Goal: Transaction & Acquisition: Purchase product/service

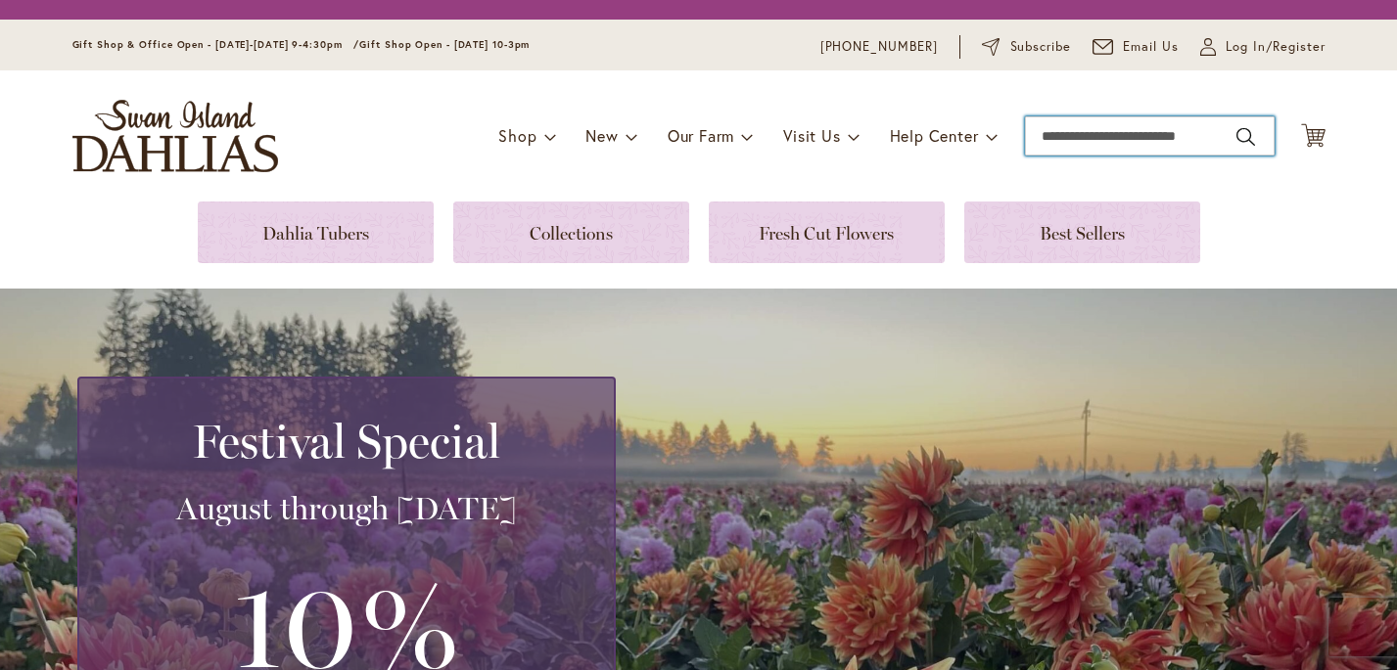
click at [1075, 136] on input "Search" at bounding box center [1150, 135] width 250 height 39
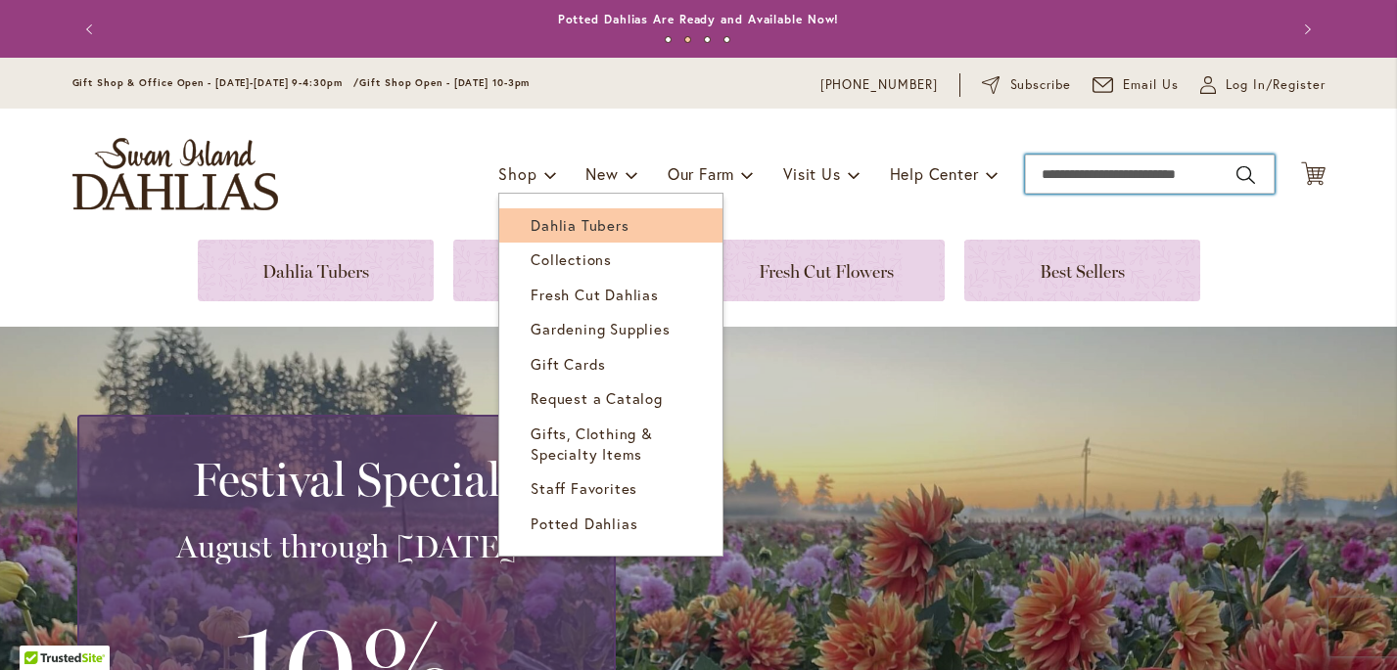
click at [554, 236] on link "Dahlia Tubers" at bounding box center [610, 225] width 223 height 34
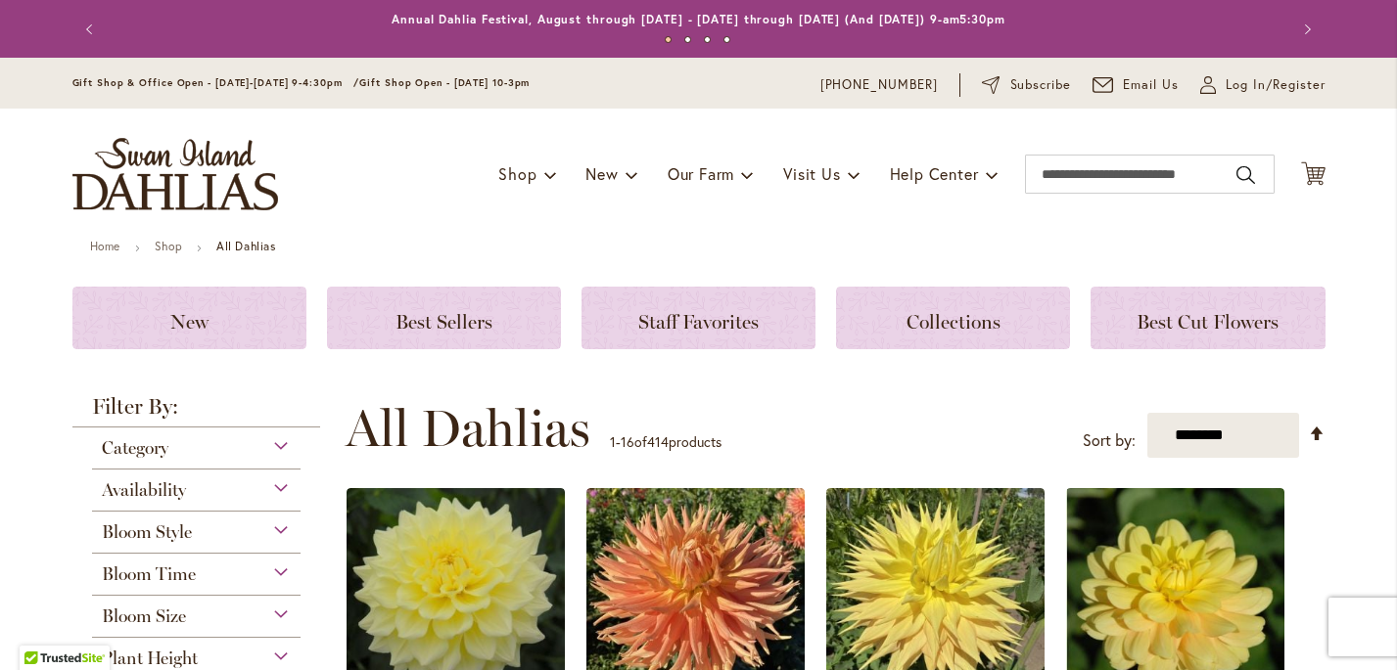
click at [218, 451] on div "Category" at bounding box center [196, 443] width 209 height 31
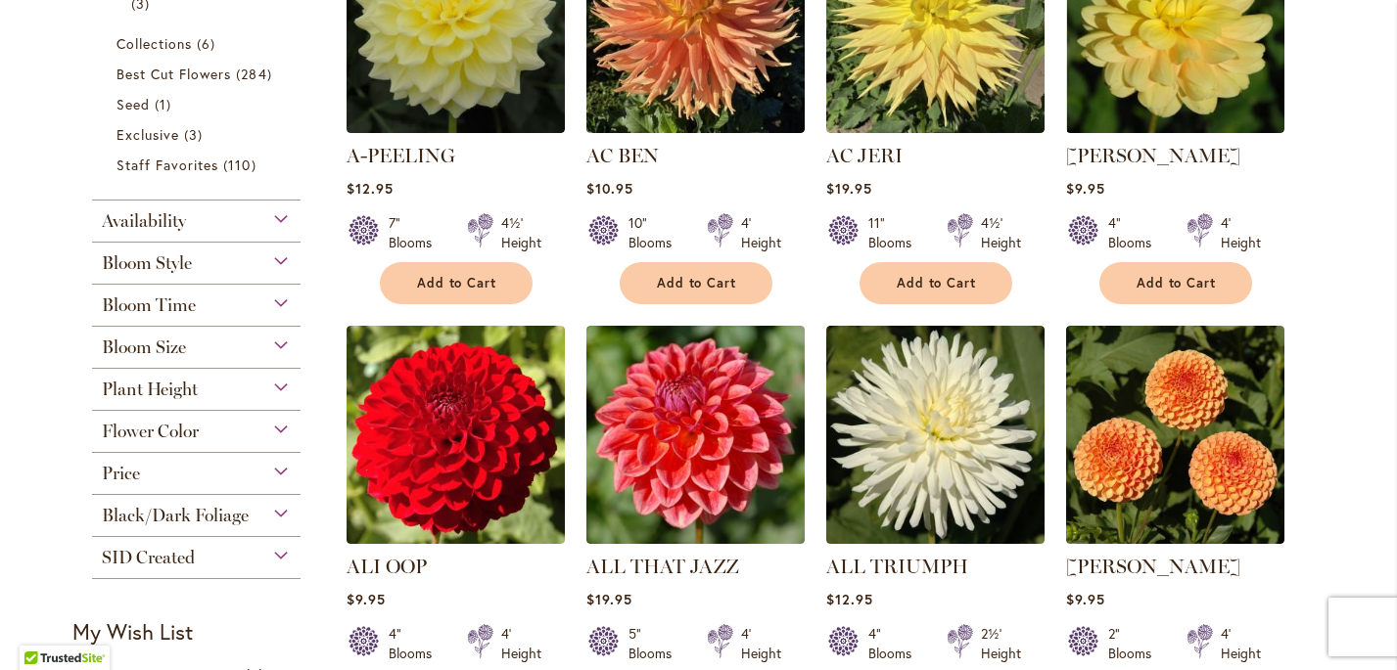
scroll to position [645, 0]
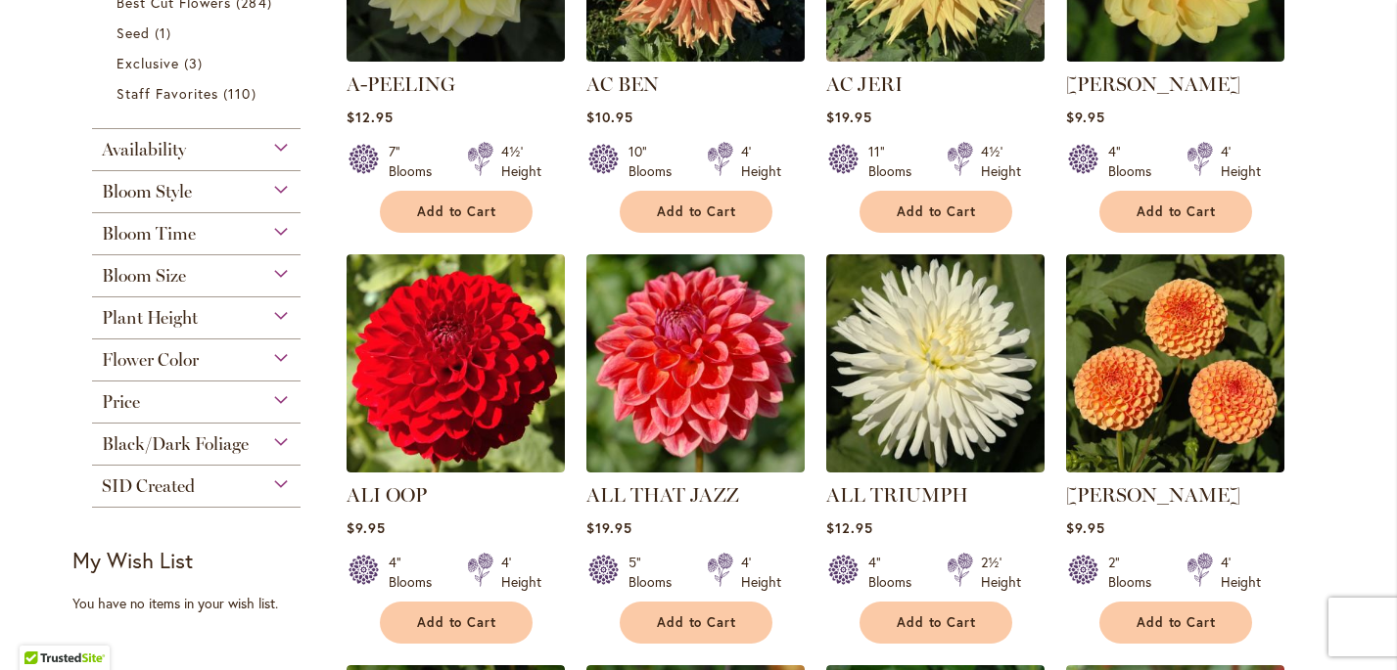
click at [282, 315] on div "Plant Height" at bounding box center [196, 313] width 209 height 31
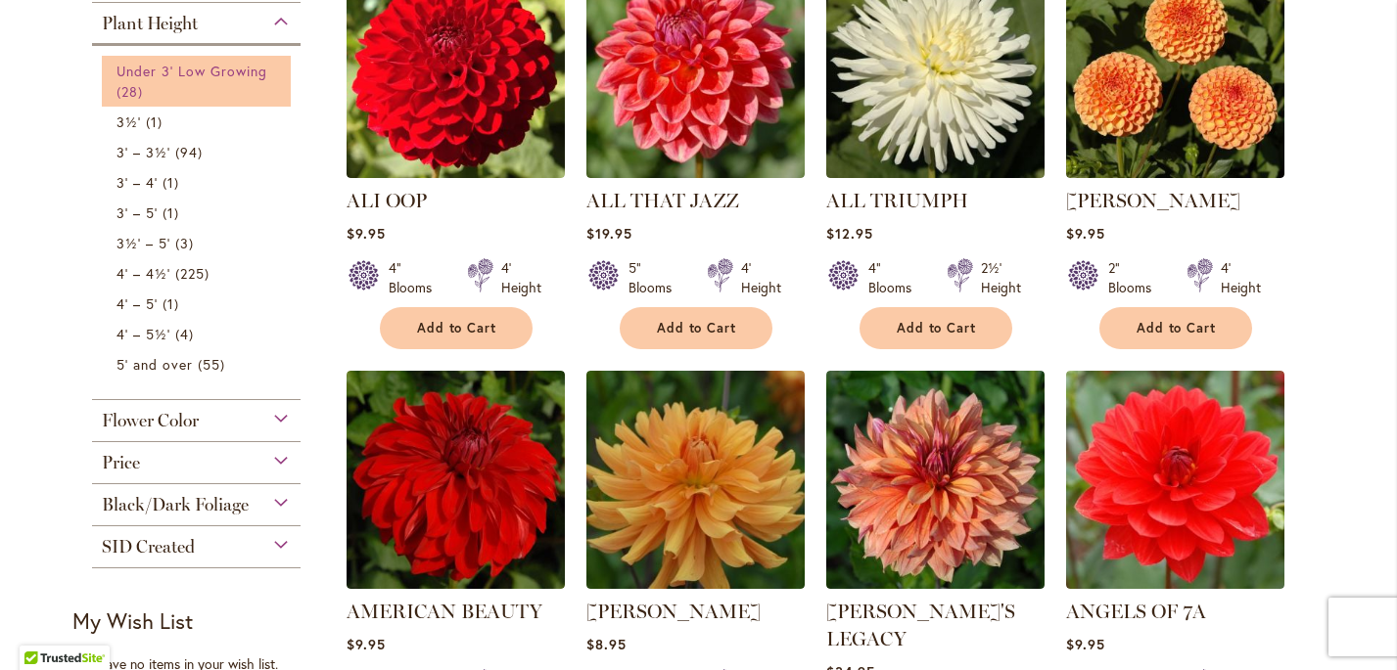
click at [221, 82] on link "Under 3' Low Growing 28 items" at bounding box center [198, 81] width 165 height 41
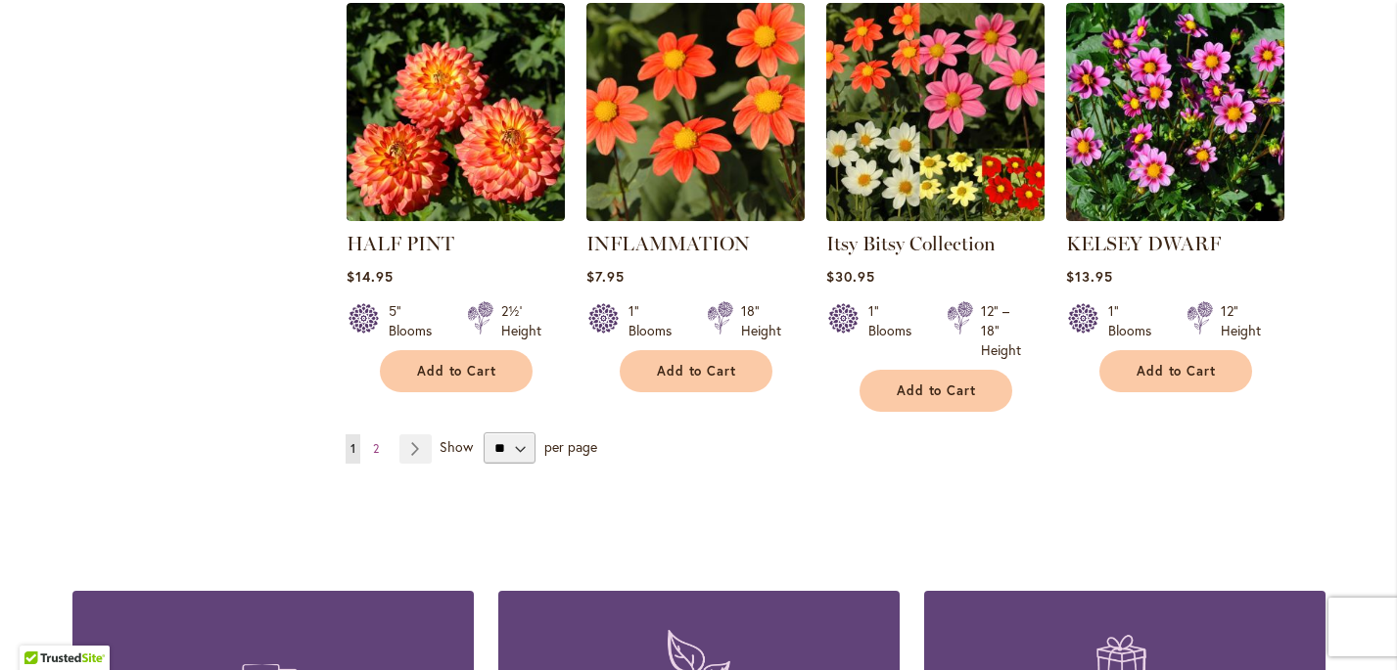
scroll to position [1862, 0]
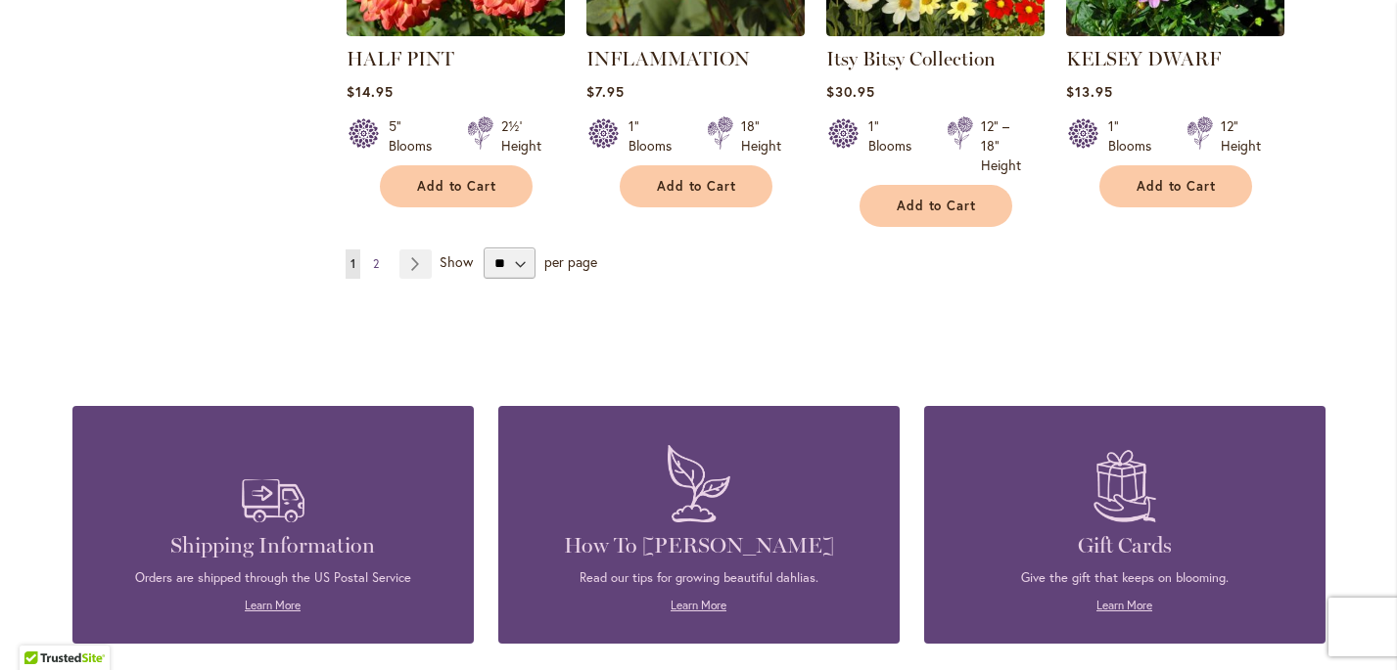
click at [373, 261] on span "2" at bounding box center [376, 263] width 6 height 15
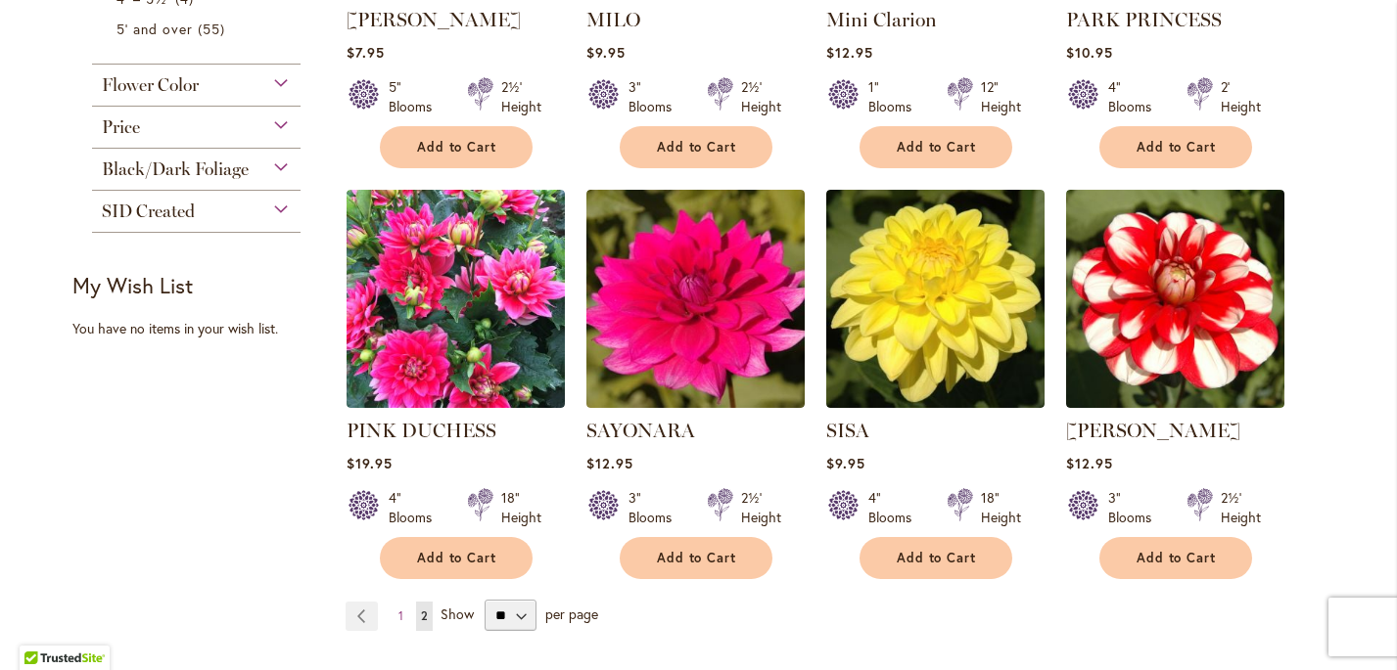
scroll to position [1124, 0]
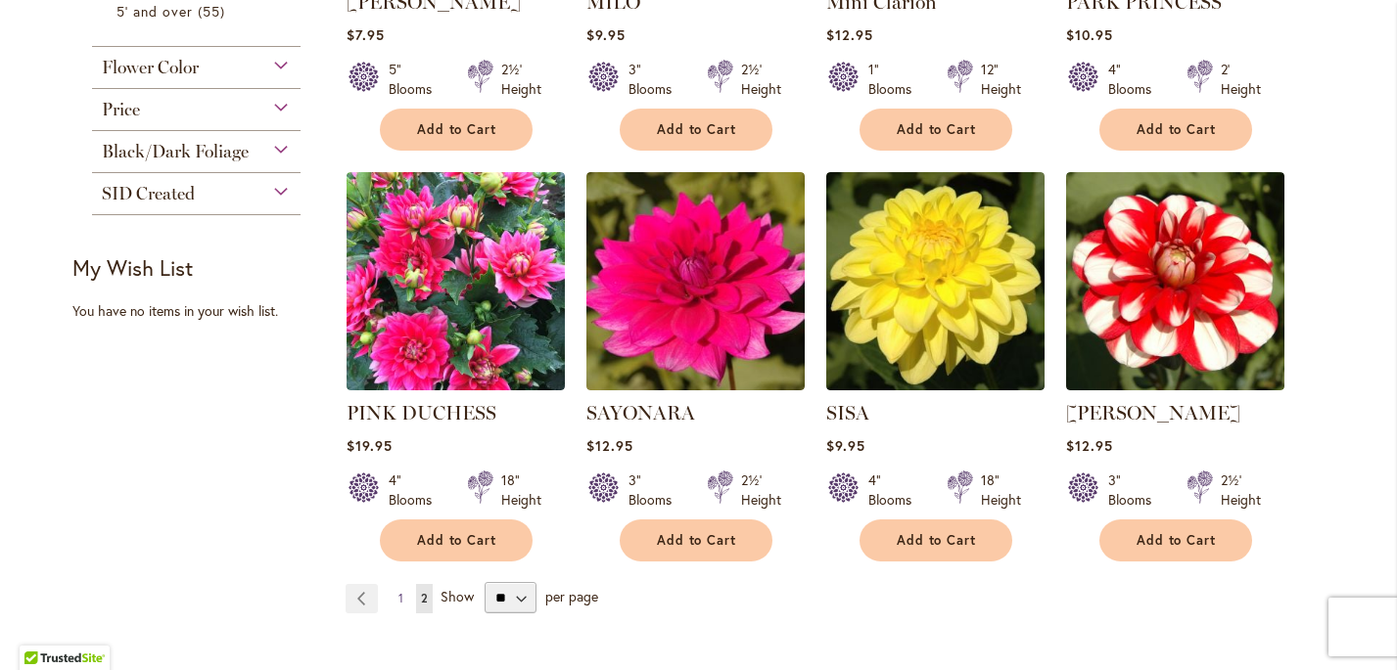
click at [402, 584] on link "Page 1" at bounding box center [400, 598] width 15 height 29
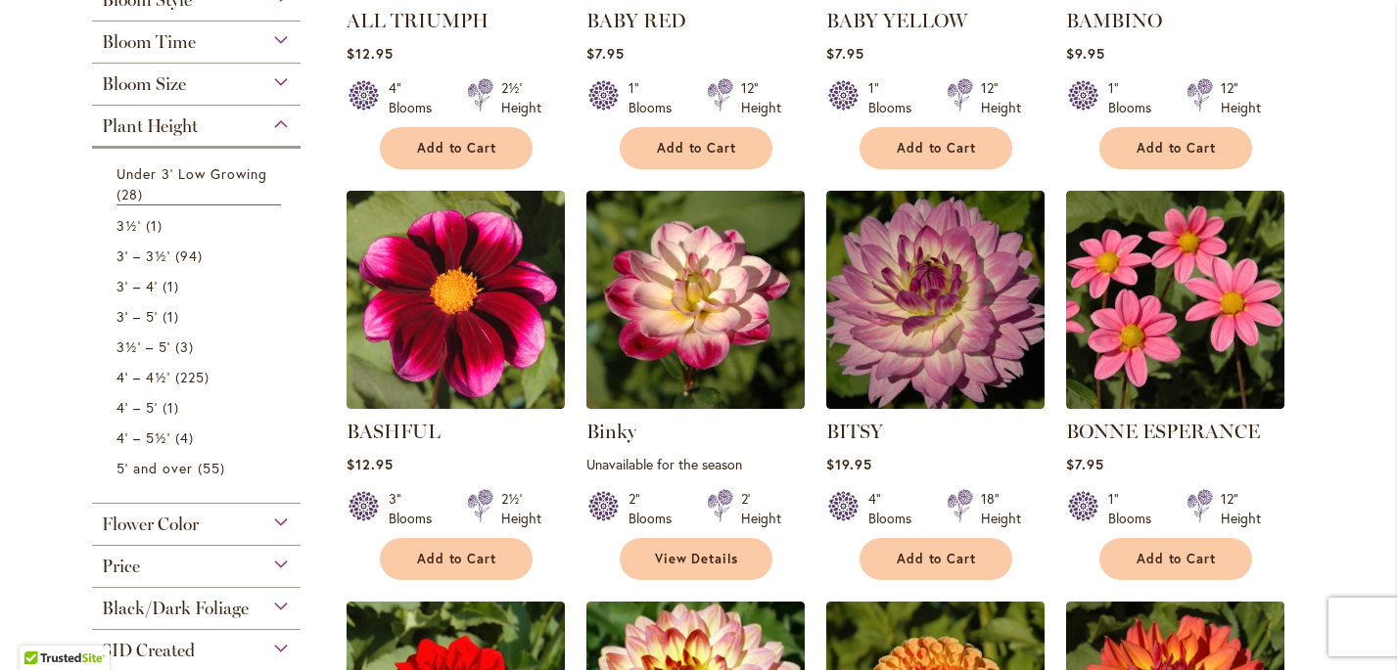
scroll to position [652, 0]
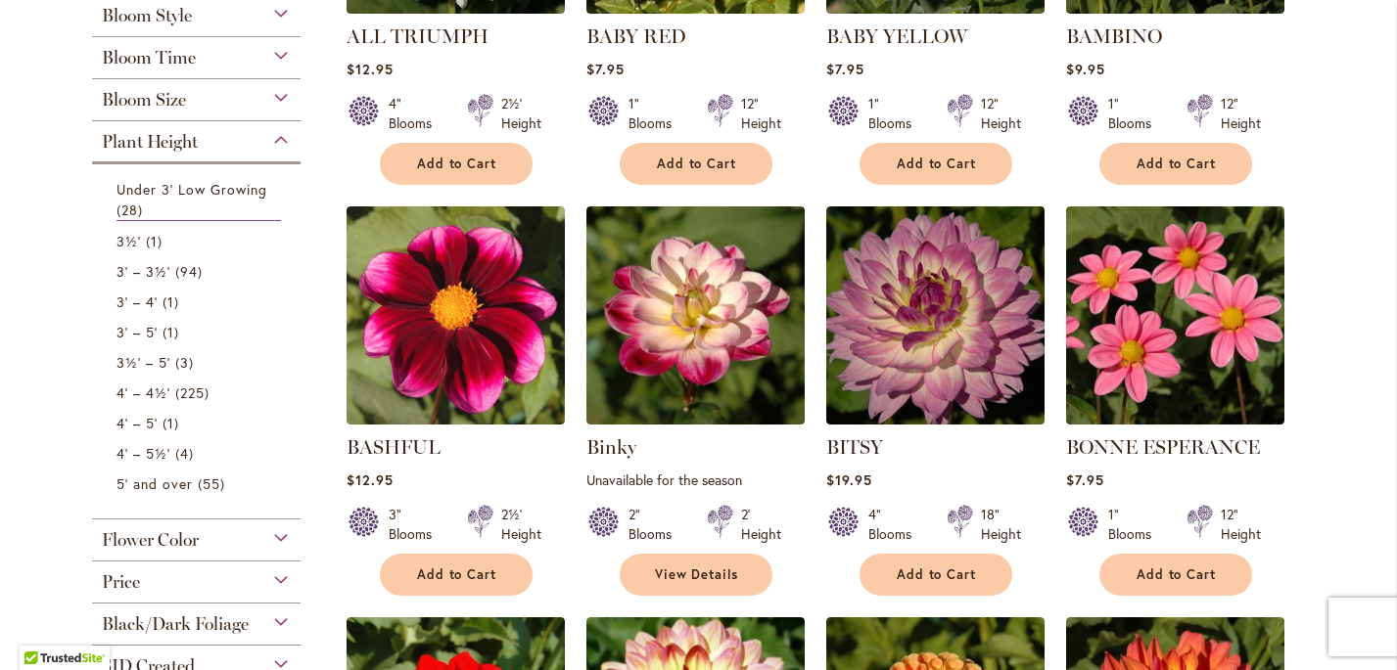
click at [167, 140] on span "Plant Height" at bounding box center [150, 142] width 96 height 22
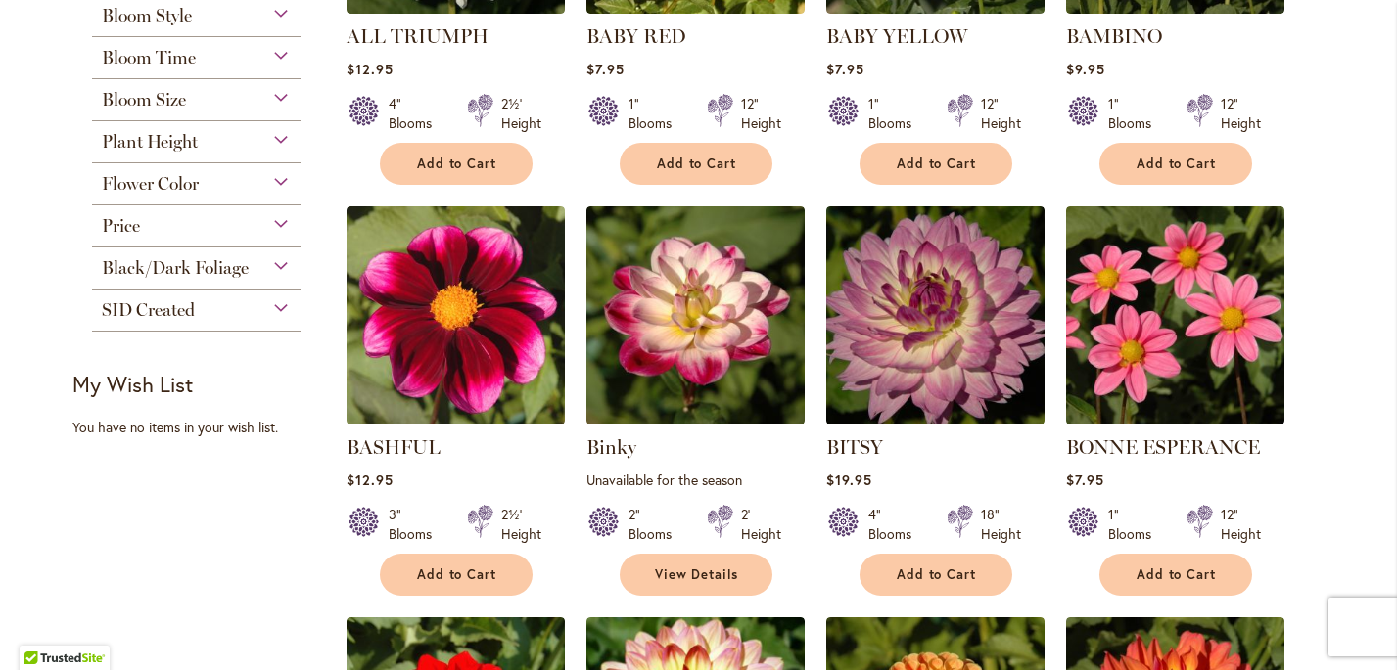
click at [163, 183] on span "Flower Color" at bounding box center [150, 184] width 97 height 22
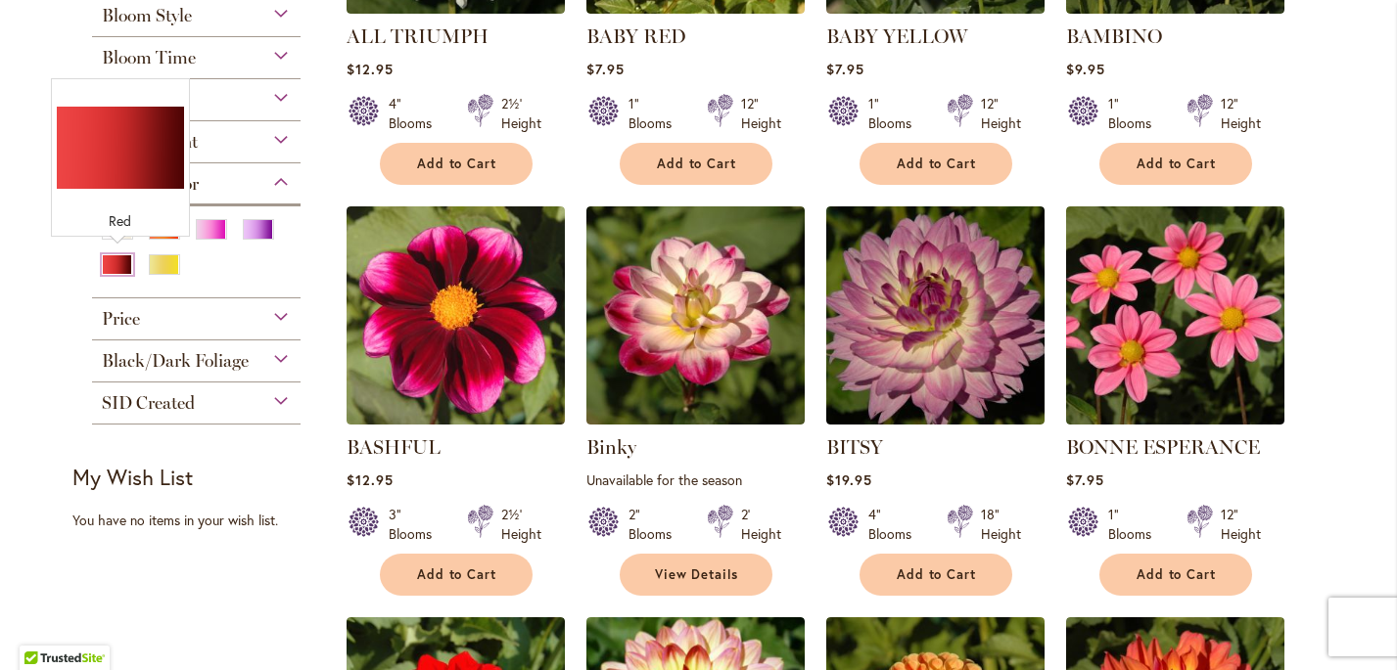
click at [115, 260] on div "Red" at bounding box center [117, 264] width 31 height 21
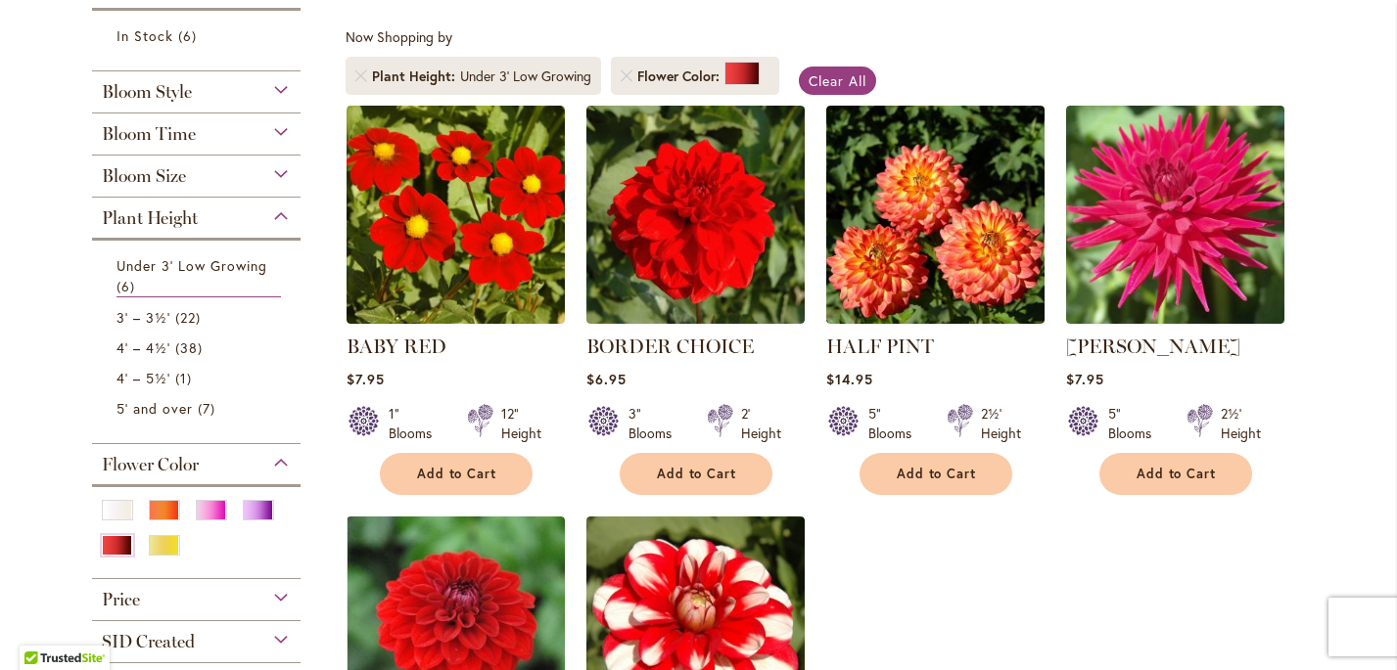
scroll to position [142, 0]
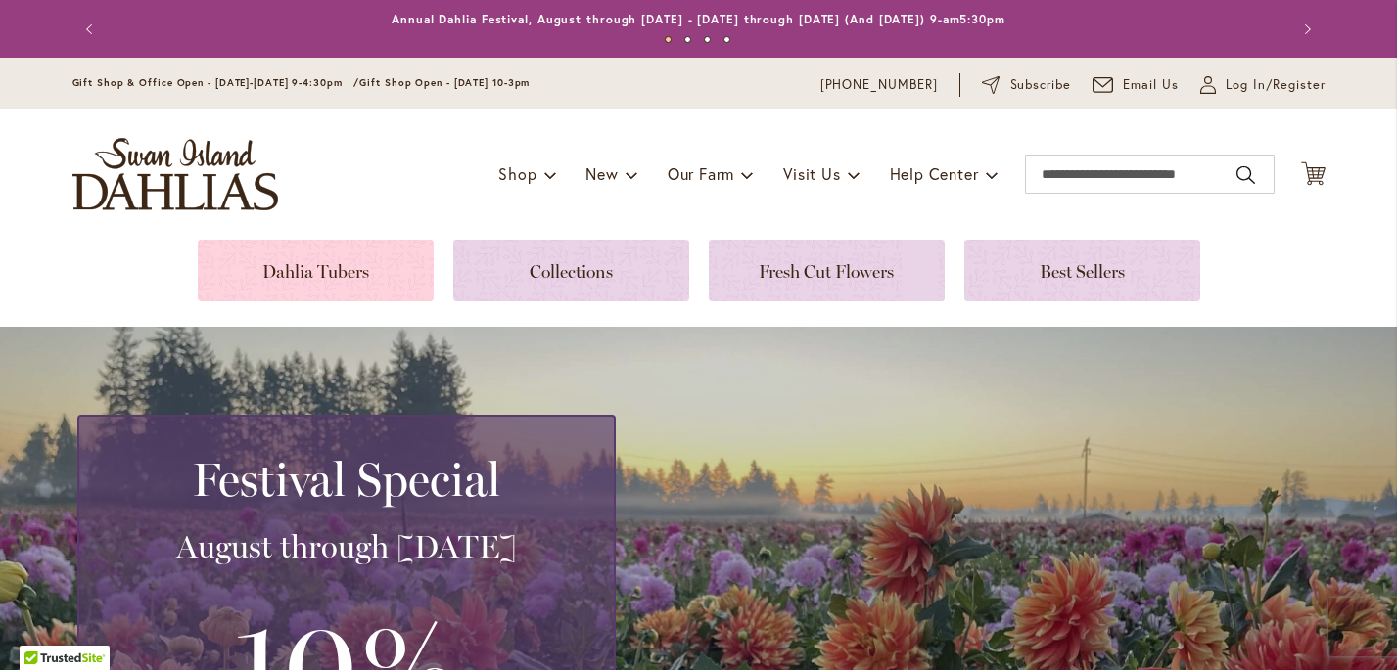
click at [283, 276] on link at bounding box center [316, 271] width 236 height 62
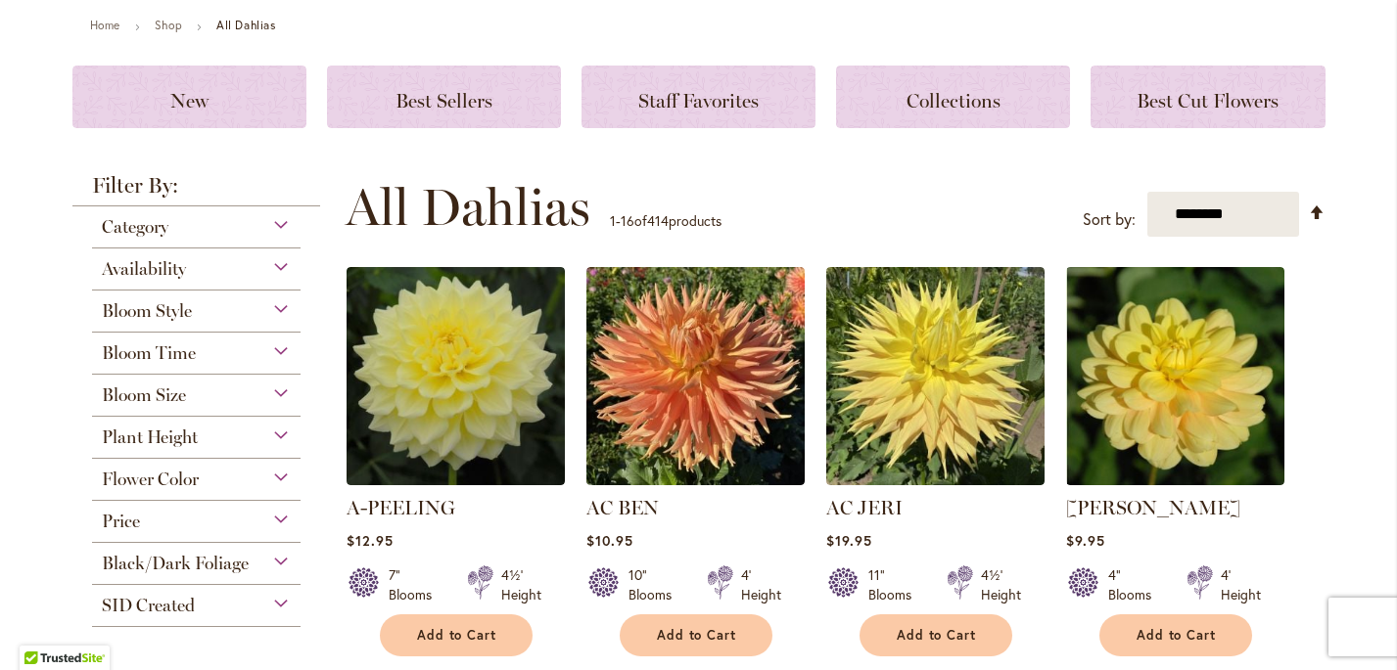
scroll to position [404, 0]
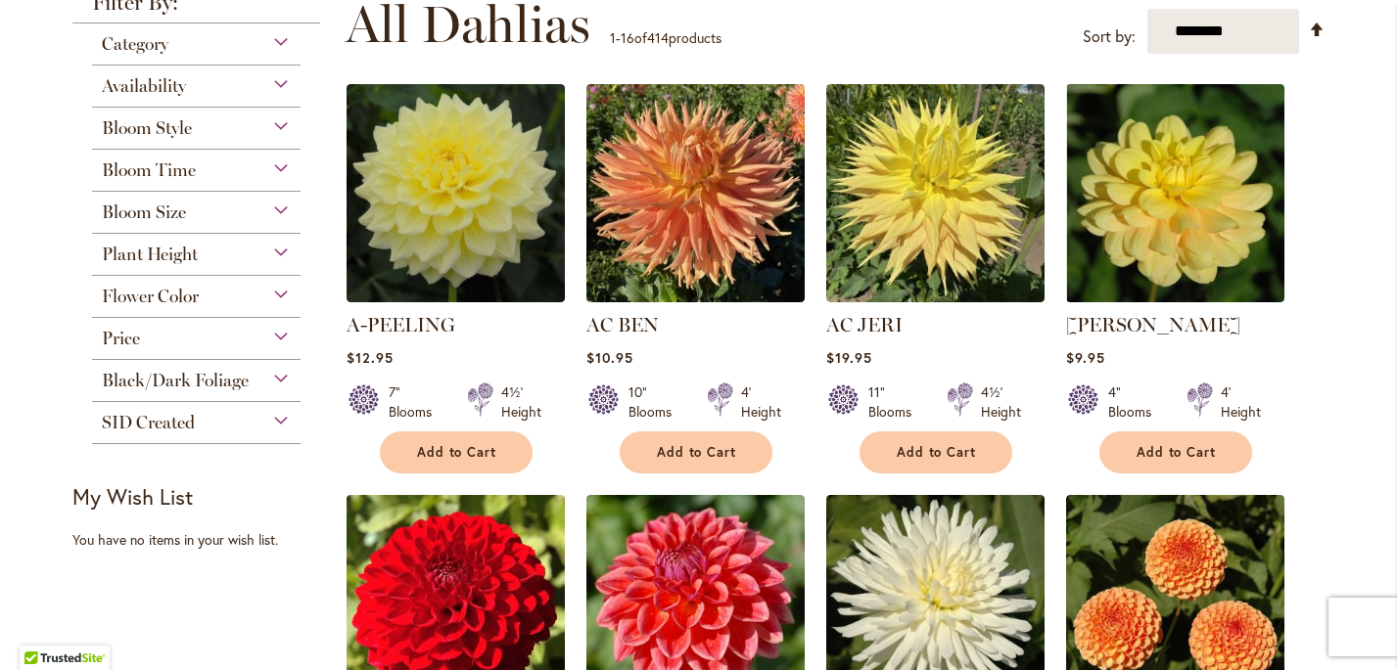
click at [219, 296] on div "Flower Color" at bounding box center [196, 291] width 209 height 31
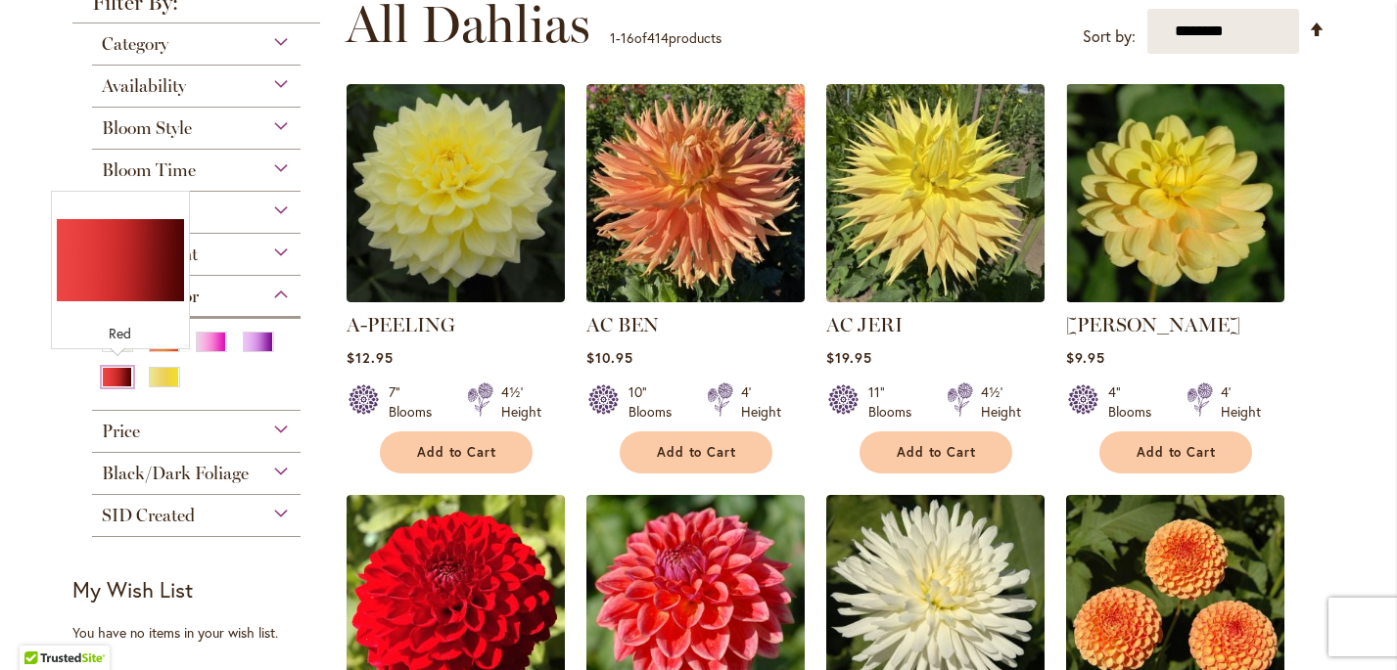
click at [112, 374] on div "Red" at bounding box center [117, 377] width 31 height 21
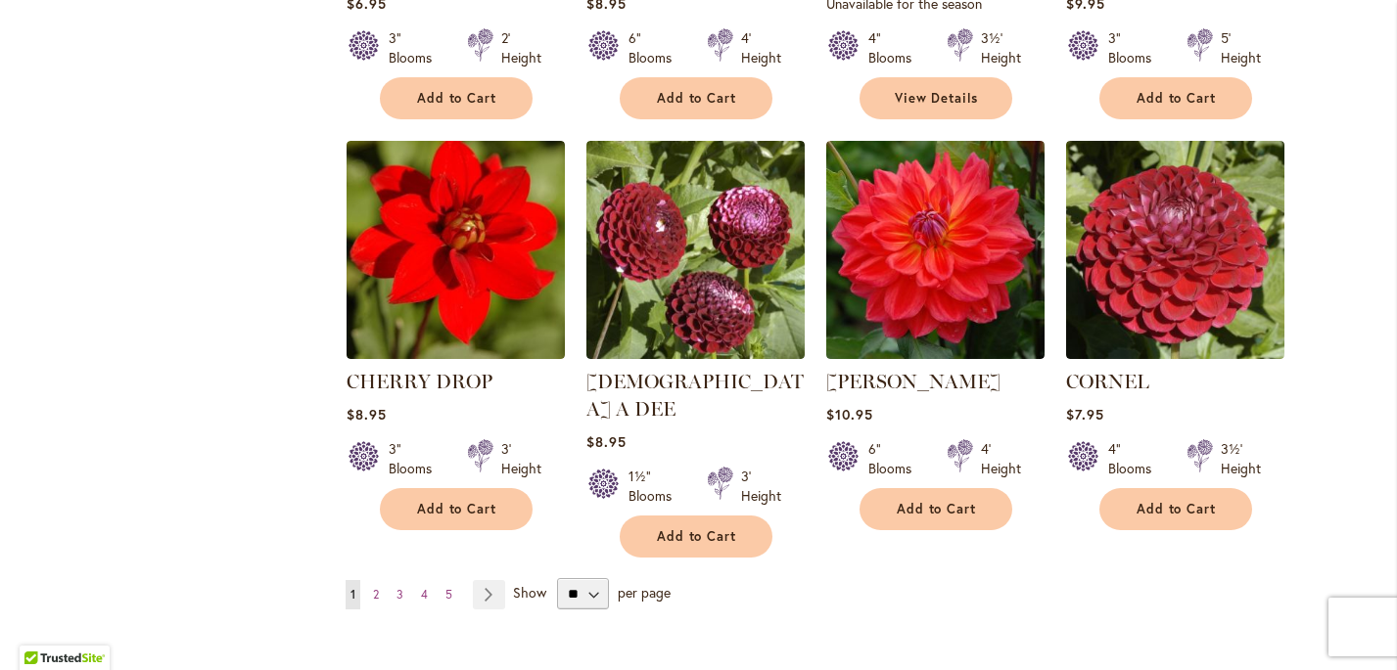
scroll to position [1611, 0]
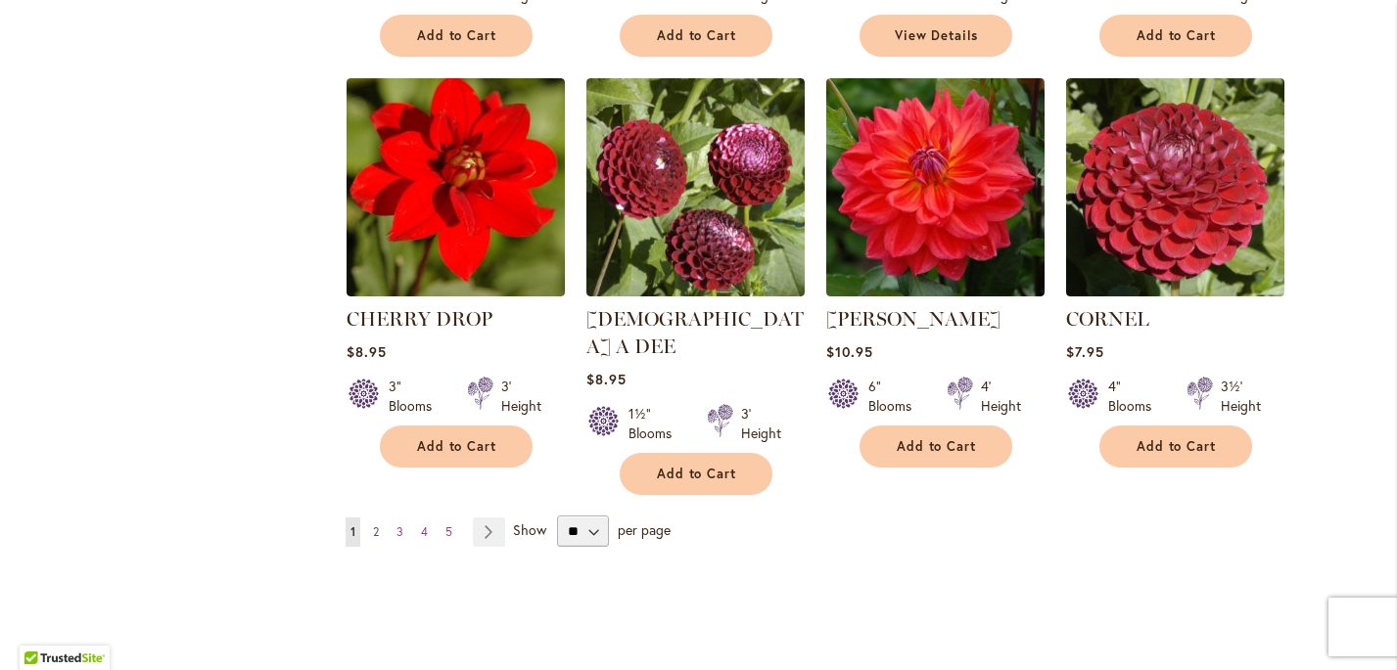
click at [381, 518] on link "Page 2" at bounding box center [376, 532] width 16 height 29
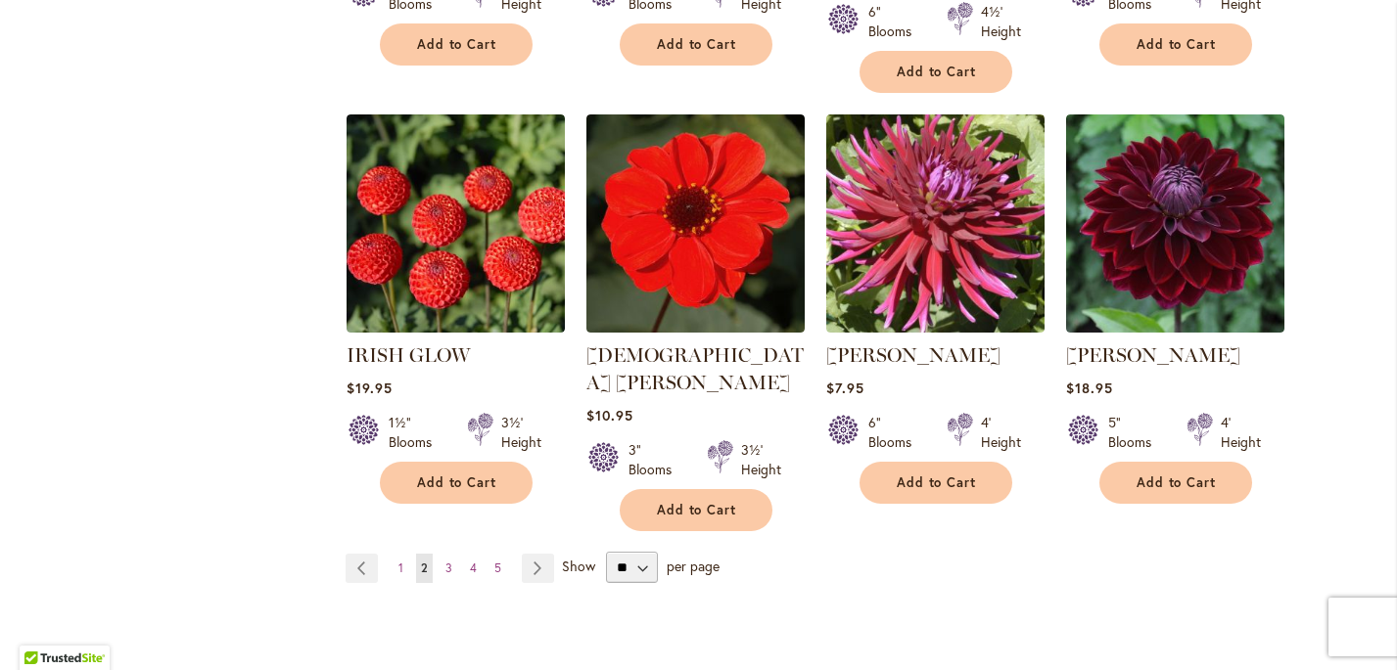
scroll to position [1643, 0]
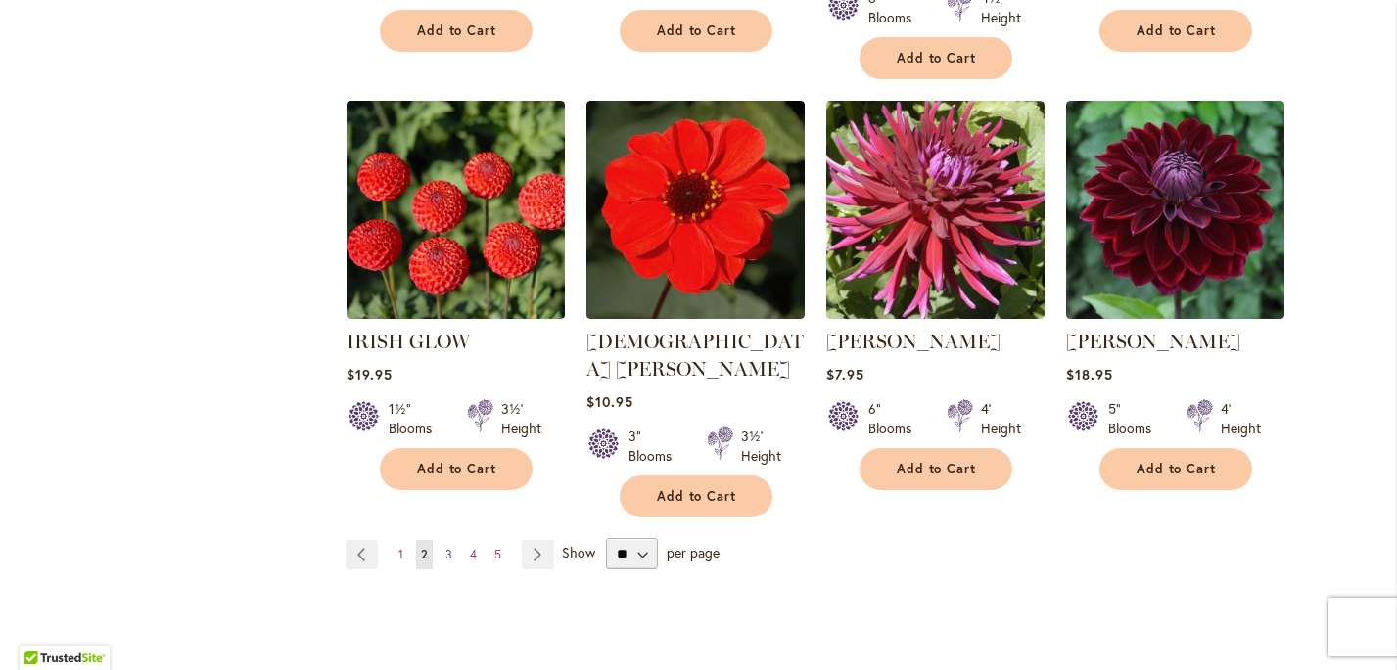
click at [449, 547] on span "3" at bounding box center [448, 554] width 7 height 15
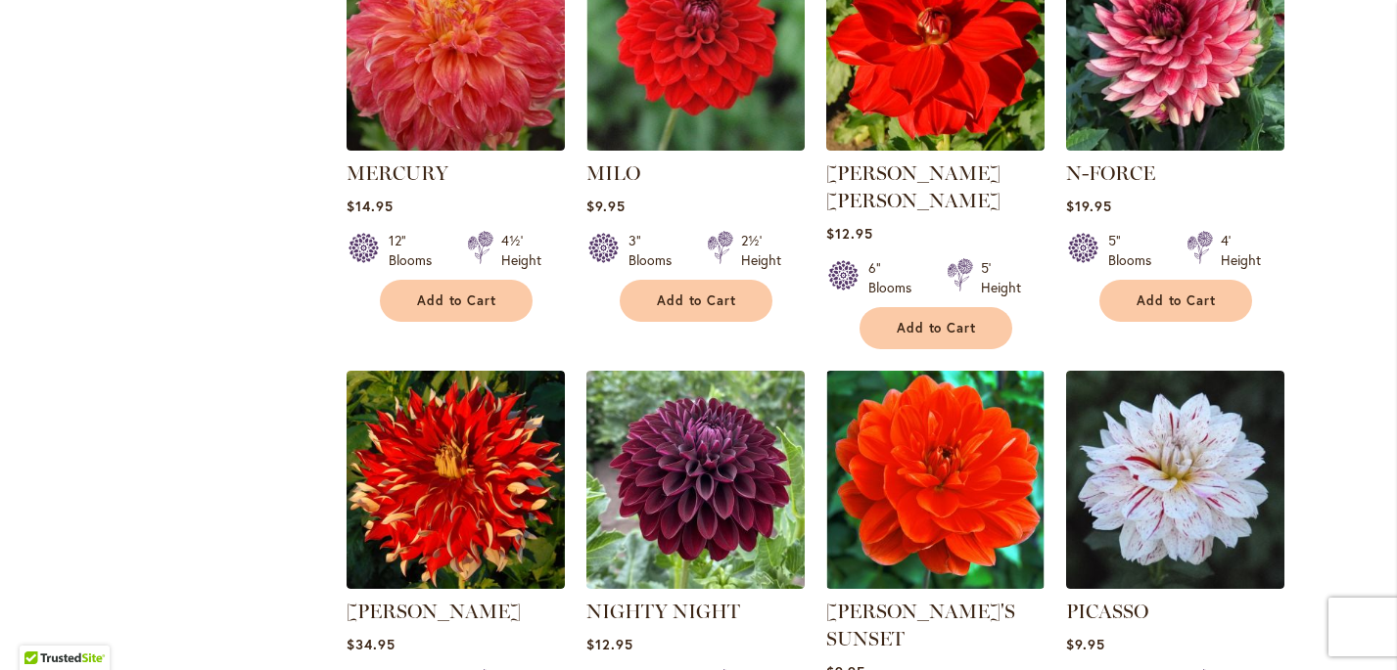
scroll to position [1603, 0]
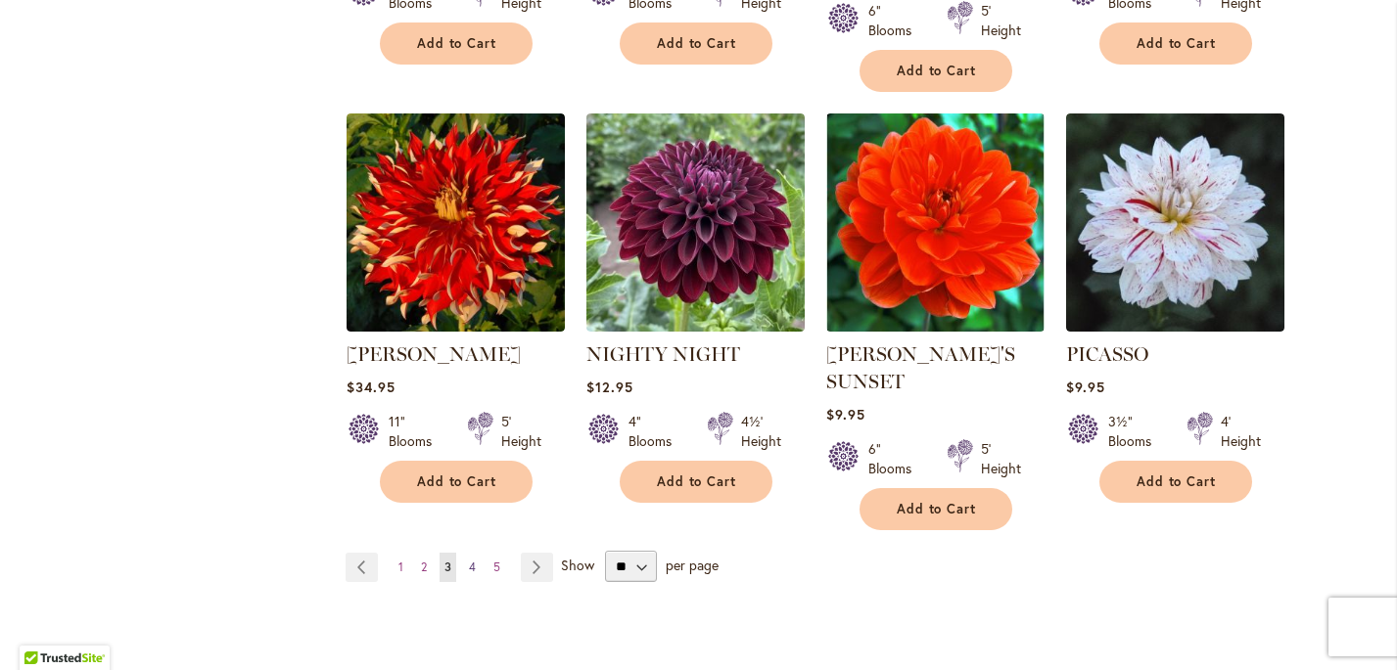
click at [470, 560] on span "4" at bounding box center [472, 567] width 7 height 15
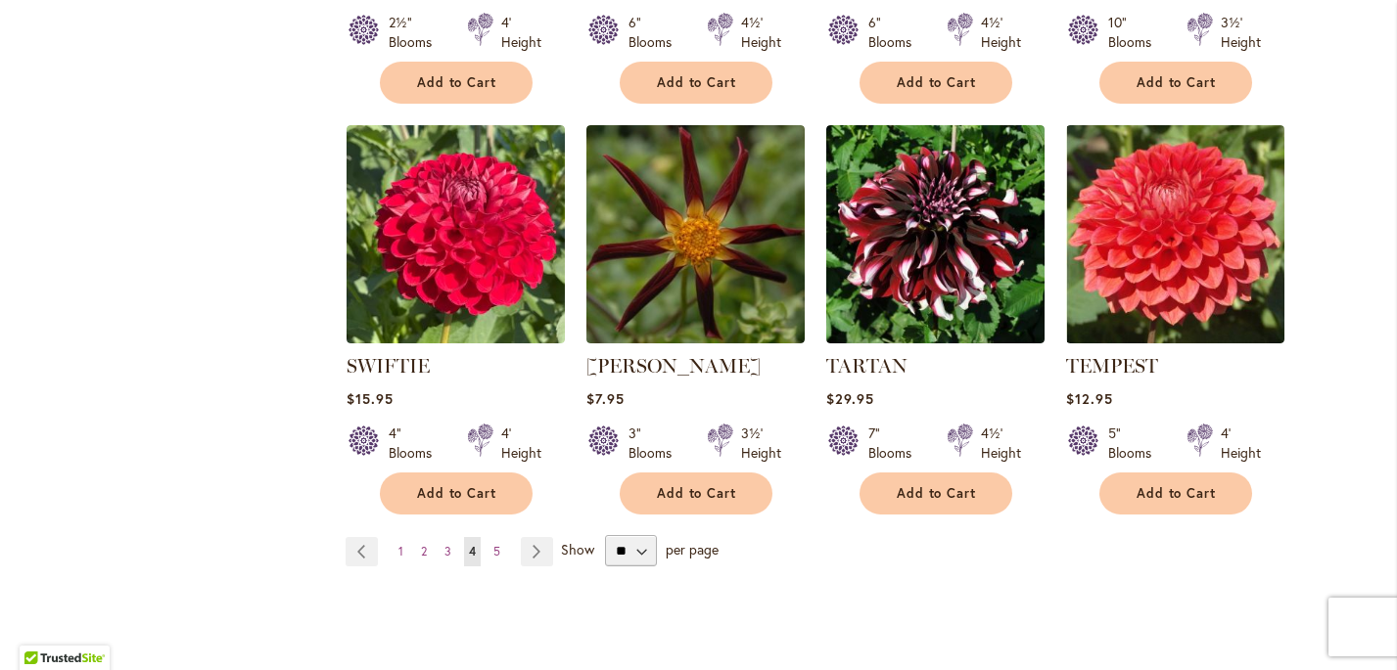
scroll to position [1585, 0]
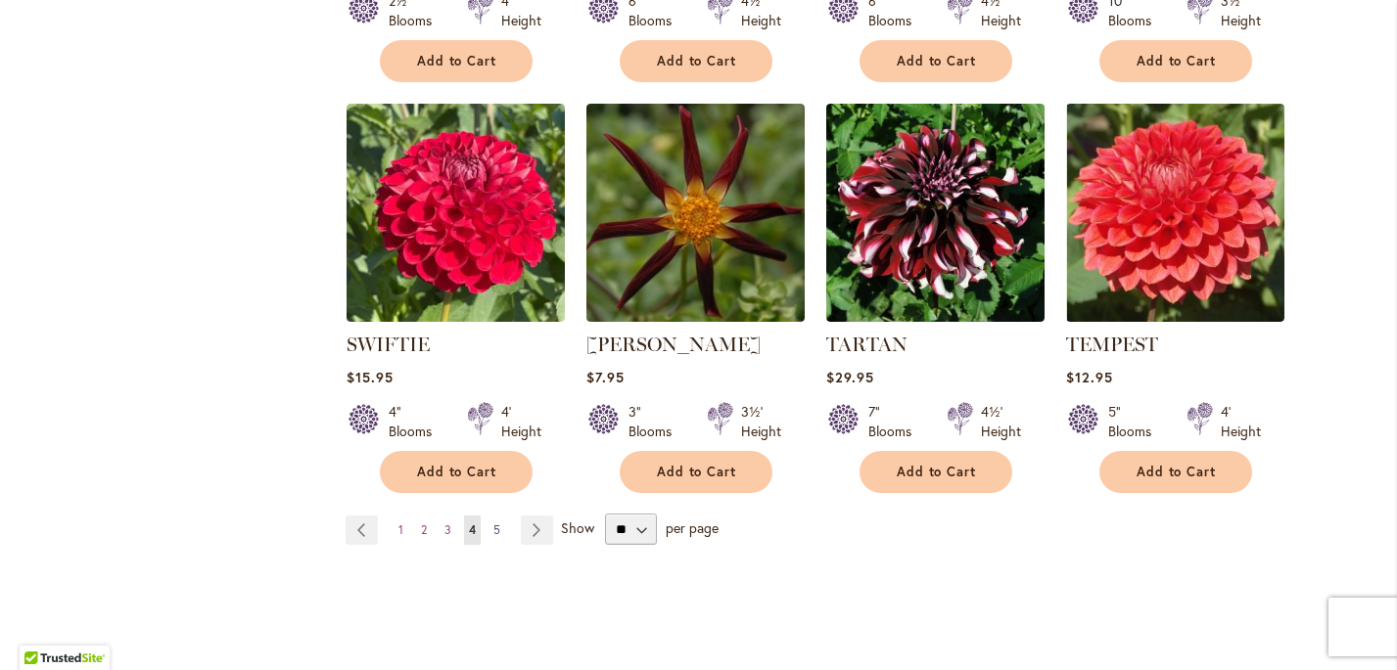
click at [496, 529] on span "5" at bounding box center [496, 530] width 7 height 15
